Goal: Navigation & Orientation: Find specific page/section

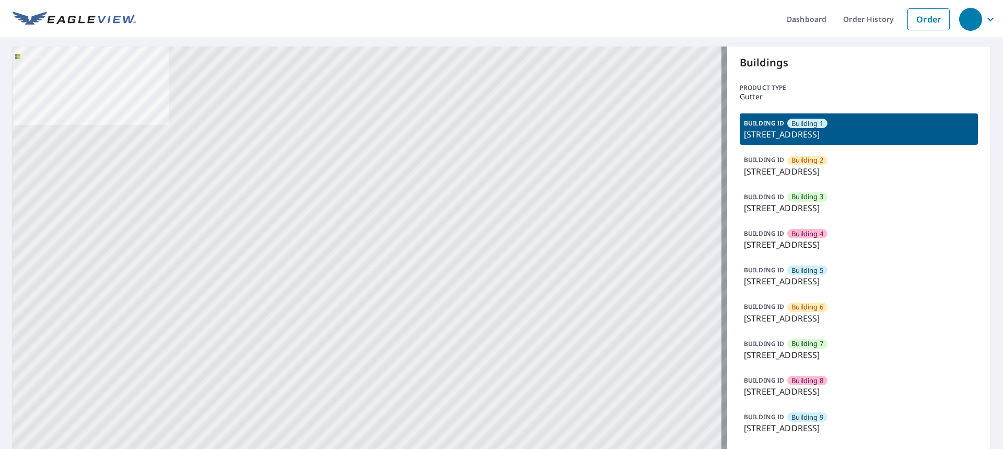
click at [825, 173] on p "[STREET_ADDRESS]" at bounding box center [859, 171] width 230 height 13
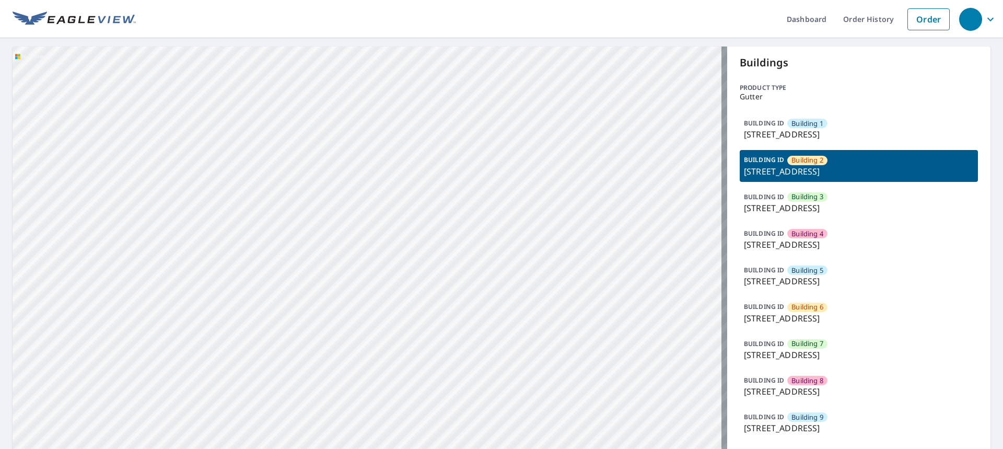
click at [830, 201] on div "BUILDING [GEOGRAPHIC_DATA][STREET_ADDRESS]" at bounding box center [859, 202] width 238 height 31
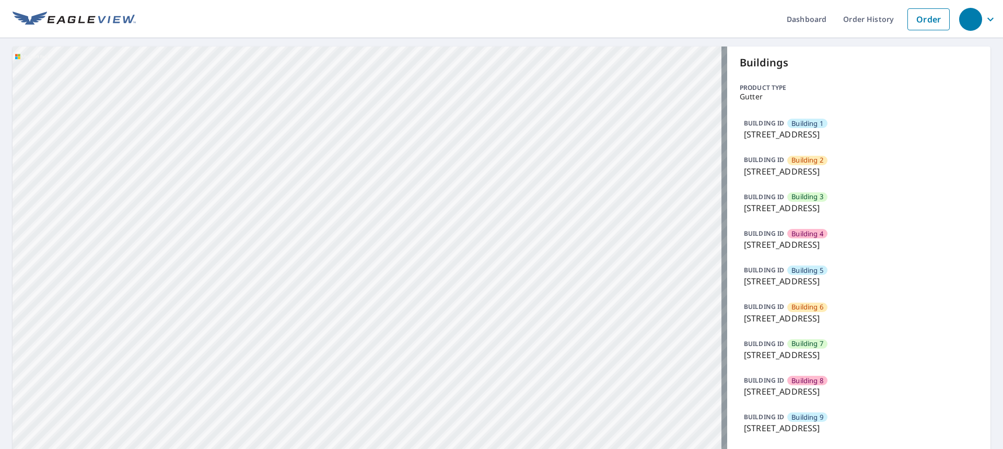
drag, startPoint x: 834, startPoint y: 225, endPoint x: 838, endPoint y: 240, distance: 15.2
click at [834, 229] on div "BUILDING [GEOGRAPHIC_DATA] [GEOGRAPHIC_DATA][STREET_ADDRESS]" at bounding box center [859, 239] width 238 height 31
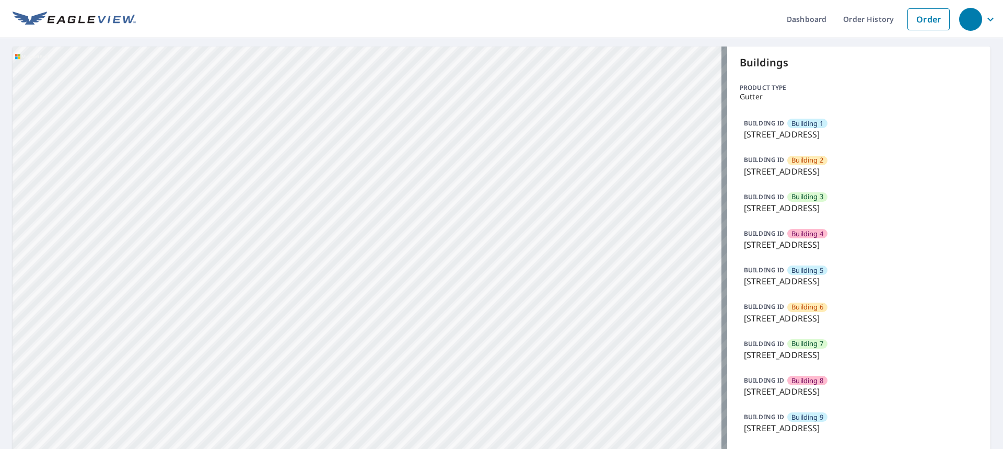
drag, startPoint x: 842, startPoint y: 292, endPoint x: 844, endPoint y: 330, distance: 38.7
drag, startPoint x: 844, startPoint y: 330, endPoint x: 845, endPoint y: 339, distance: 8.4
click at [845, 343] on div "BUILDING [GEOGRAPHIC_DATA][STREET_ADDRESS]" at bounding box center [859, 349] width 238 height 31
